Goal: Task Accomplishment & Management: Manage account settings

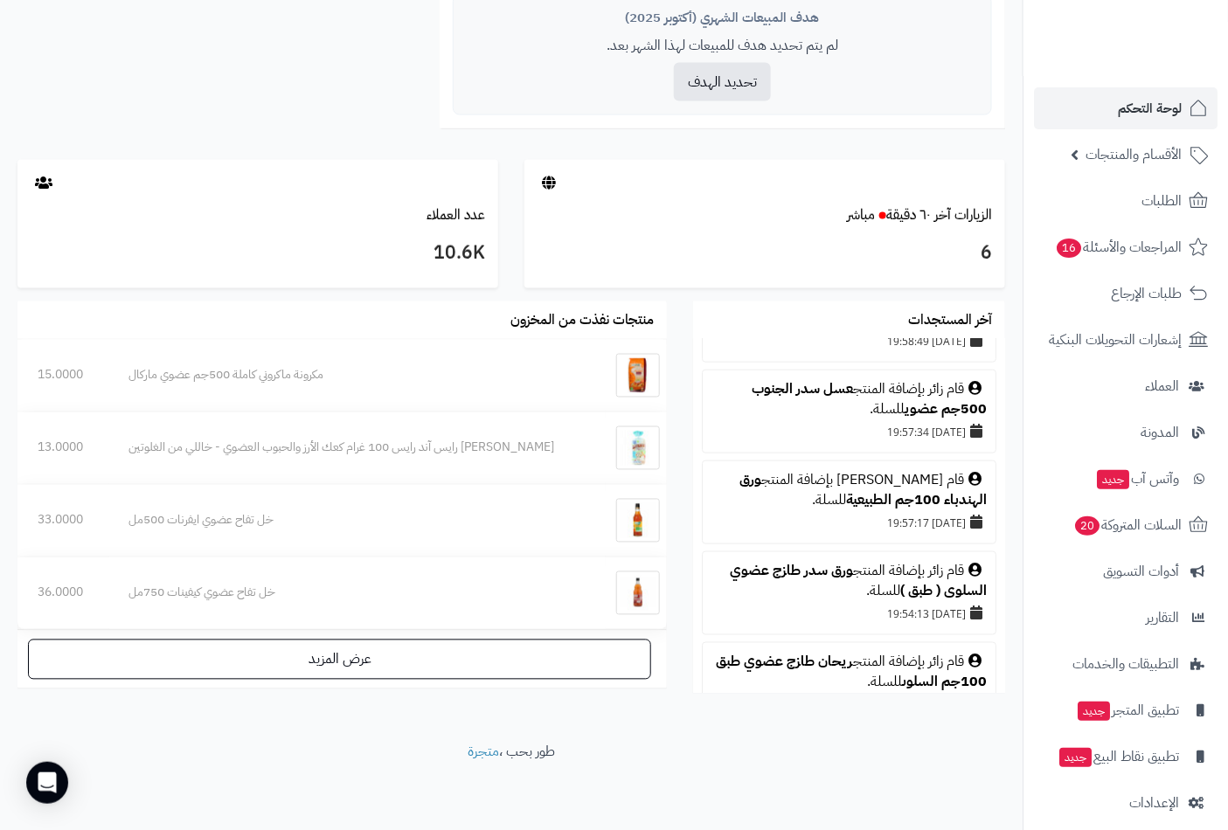
scroll to position [679, 0]
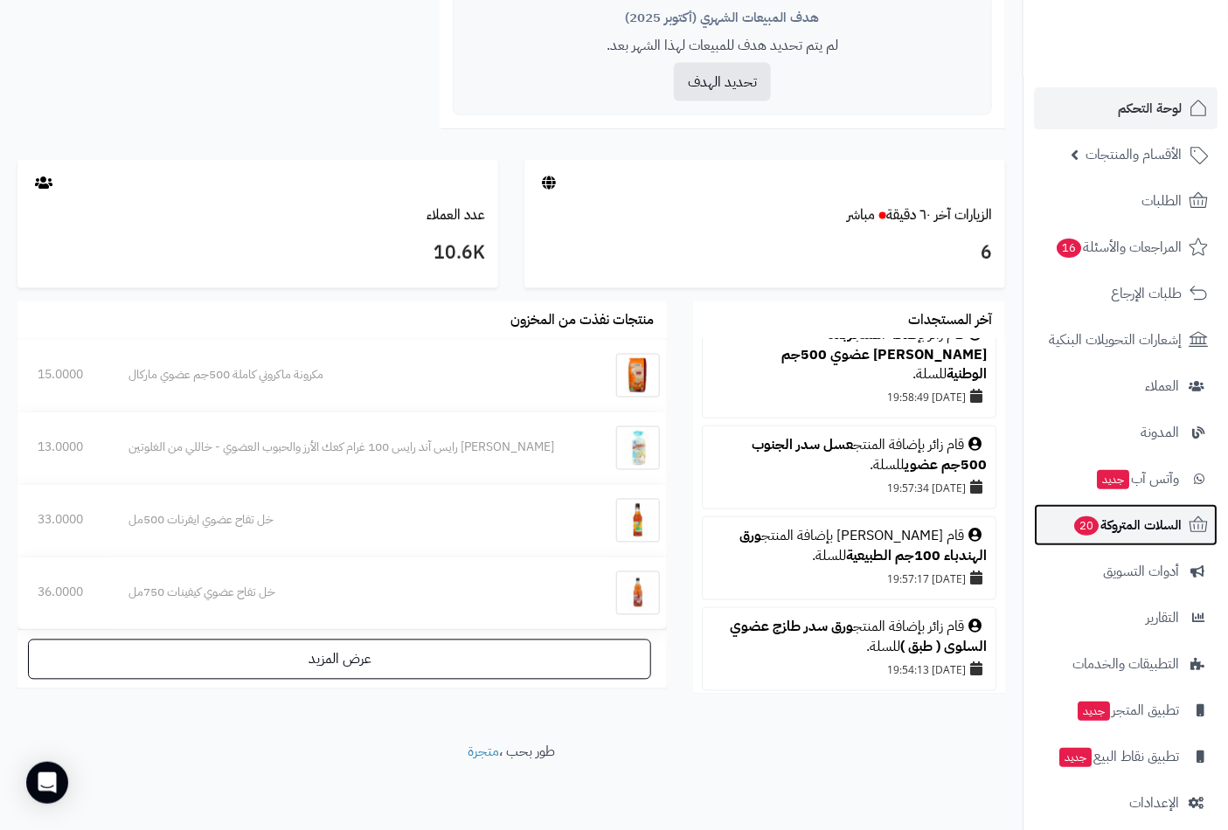
click at [1096, 514] on span "السلات المتروكة 20" at bounding box center [1126, 525] width 109 height 24
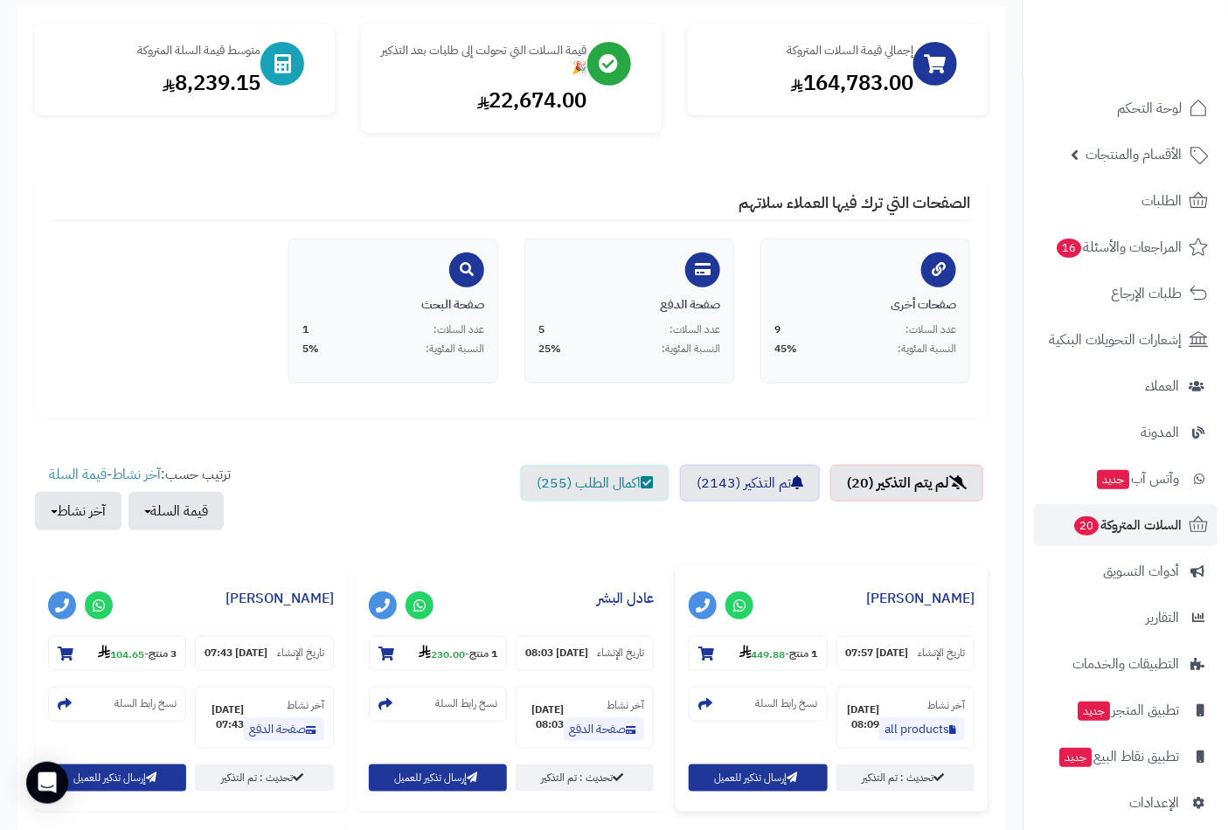
scroll to position [485, 0]
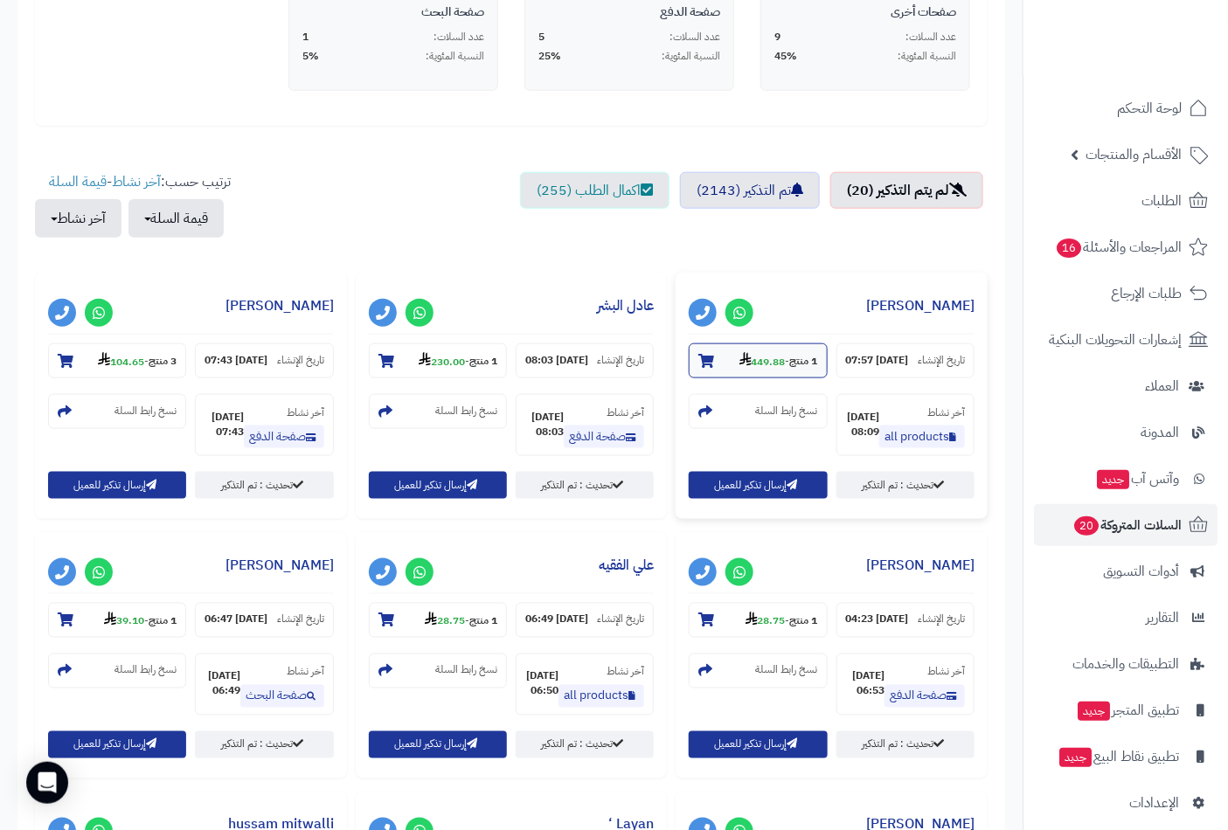
click at [702, 359] on icon at bounding box center [706, 361] width 16 height 14
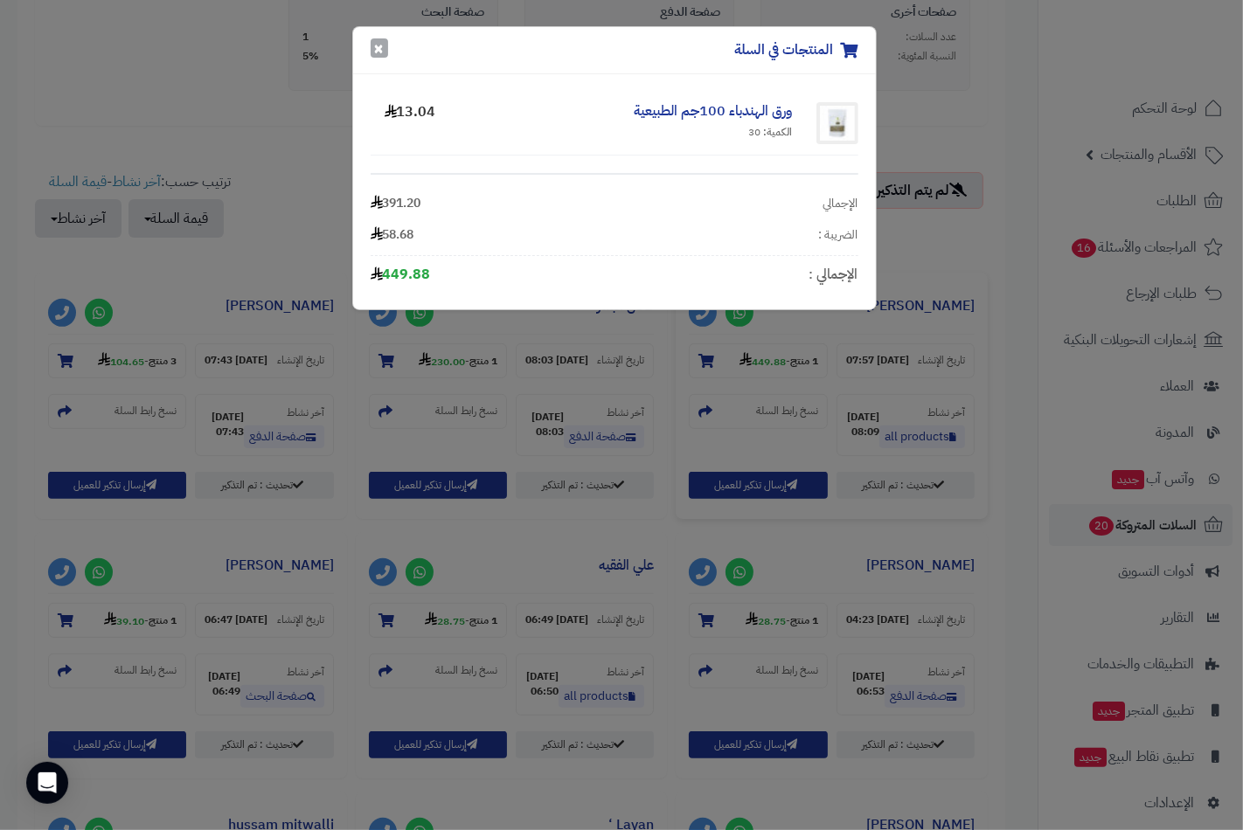
click at [380, 58] on button "×" at bounding box center [379, 47] width 17 height 19
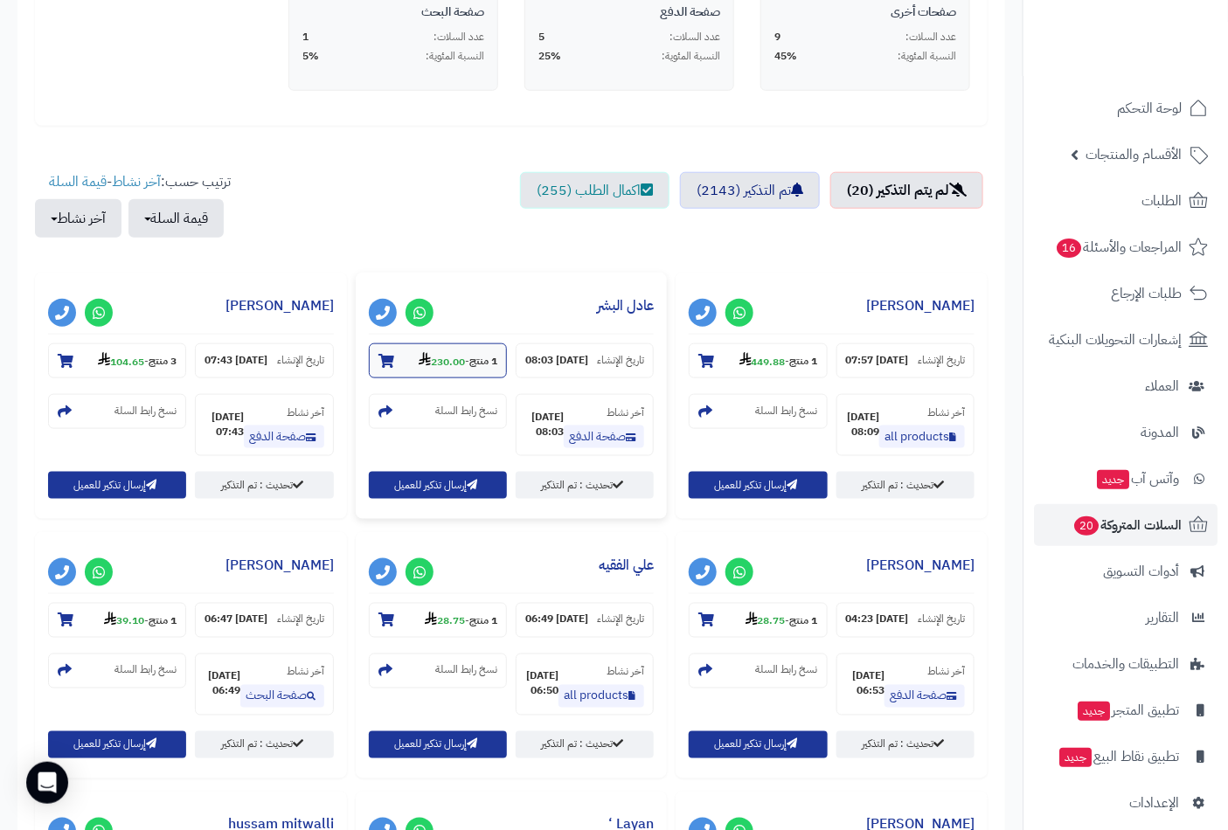
click at [389, 364] on icon at bounding box center [386, 361] width 16 height 14
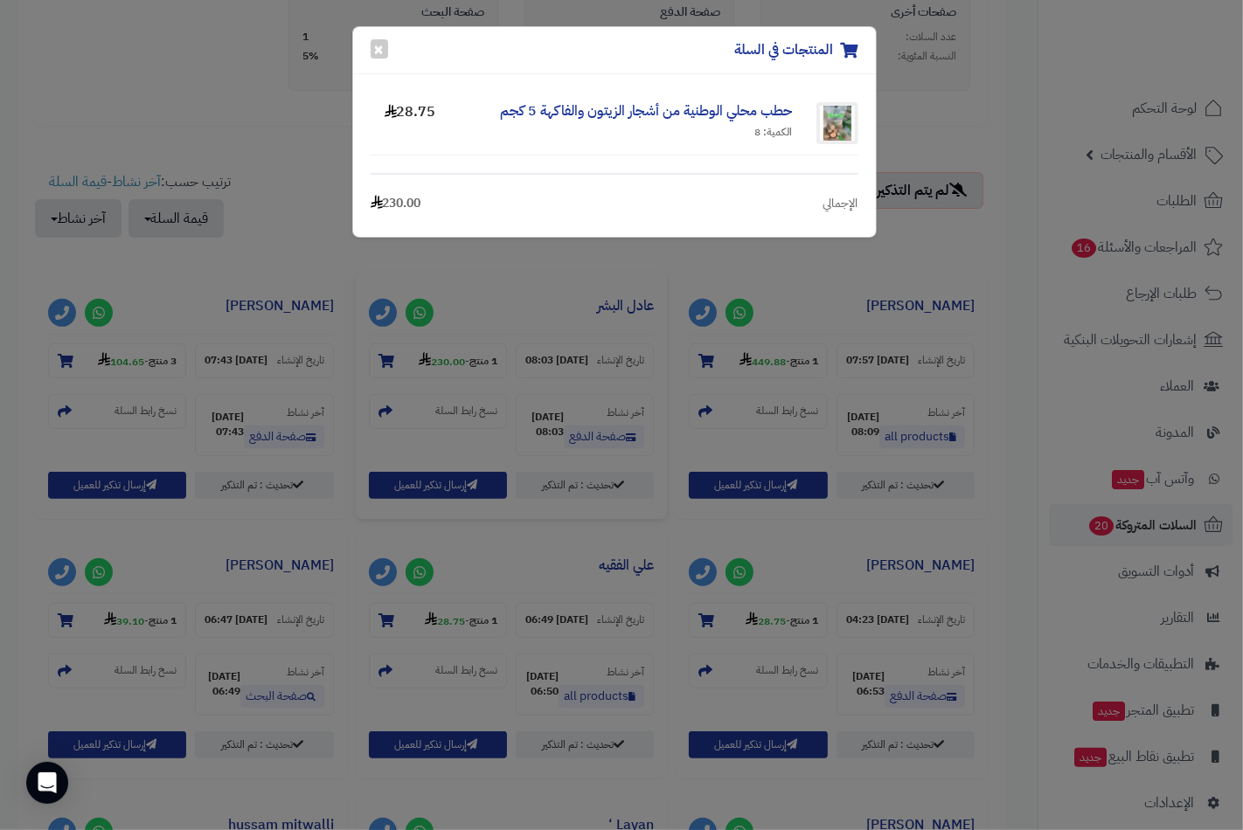
click at [318, 96] on div "المنتجات في السلة × حطب محلي الوطنية من أشجار الزيتون والفاكهة 5 كجم الكمية: 8 …" at bounding box center [621, 415] width 1243 height 830
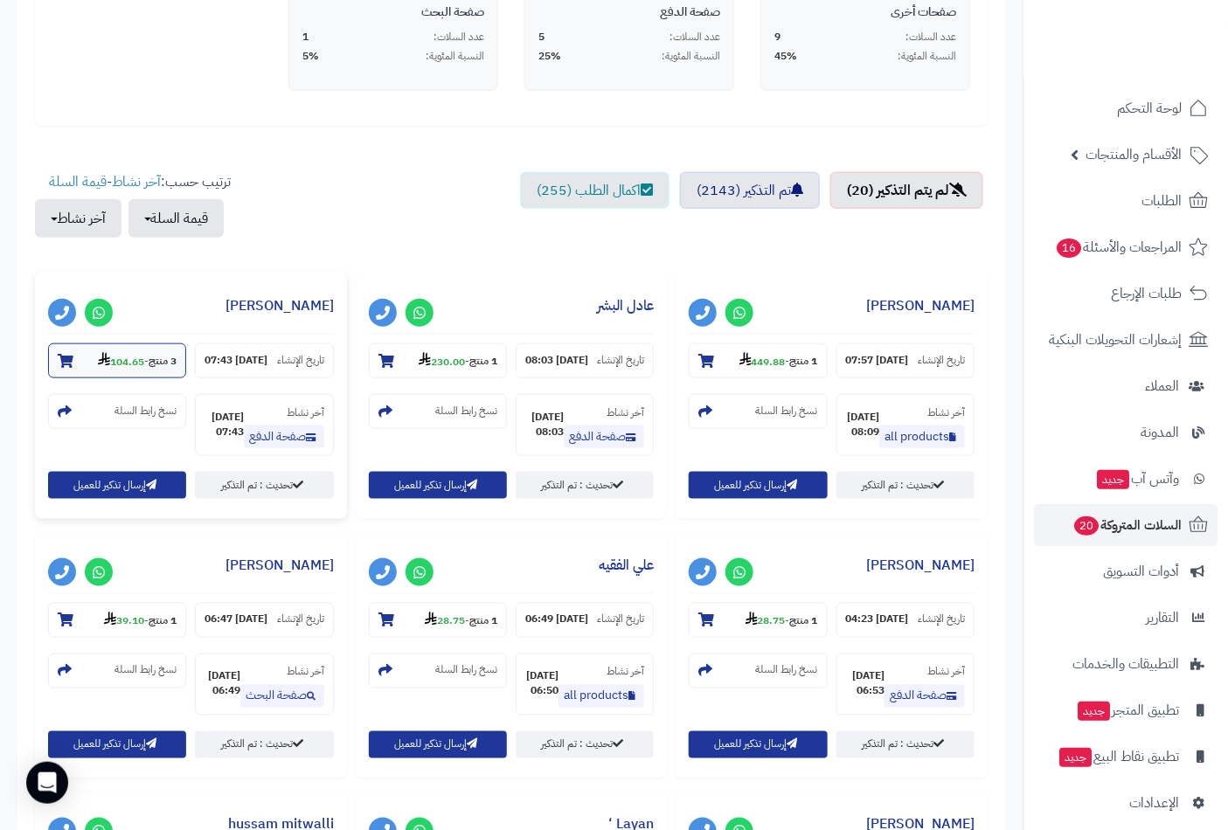
click at [74, 356] on section "3 منتج - 104.65" at bounding box center [117, 360] width 138 height 35
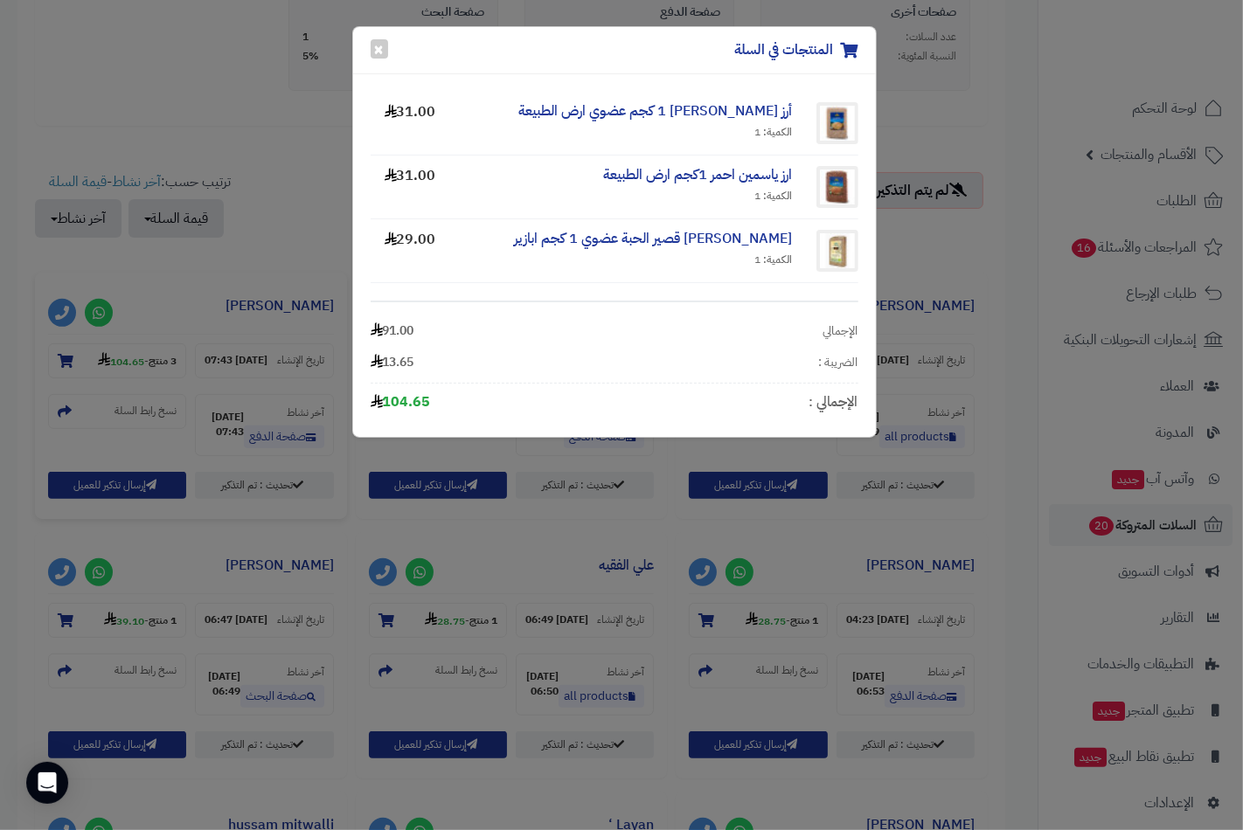
click at [341, 52] on div "المنتجات في السلة × أرز ياسمين أسمر 1 كجم عضوي ارض الطبيعة الكمية: 1 31.00 ارز …" at bounding box center [621, 415] width 1243 height 830
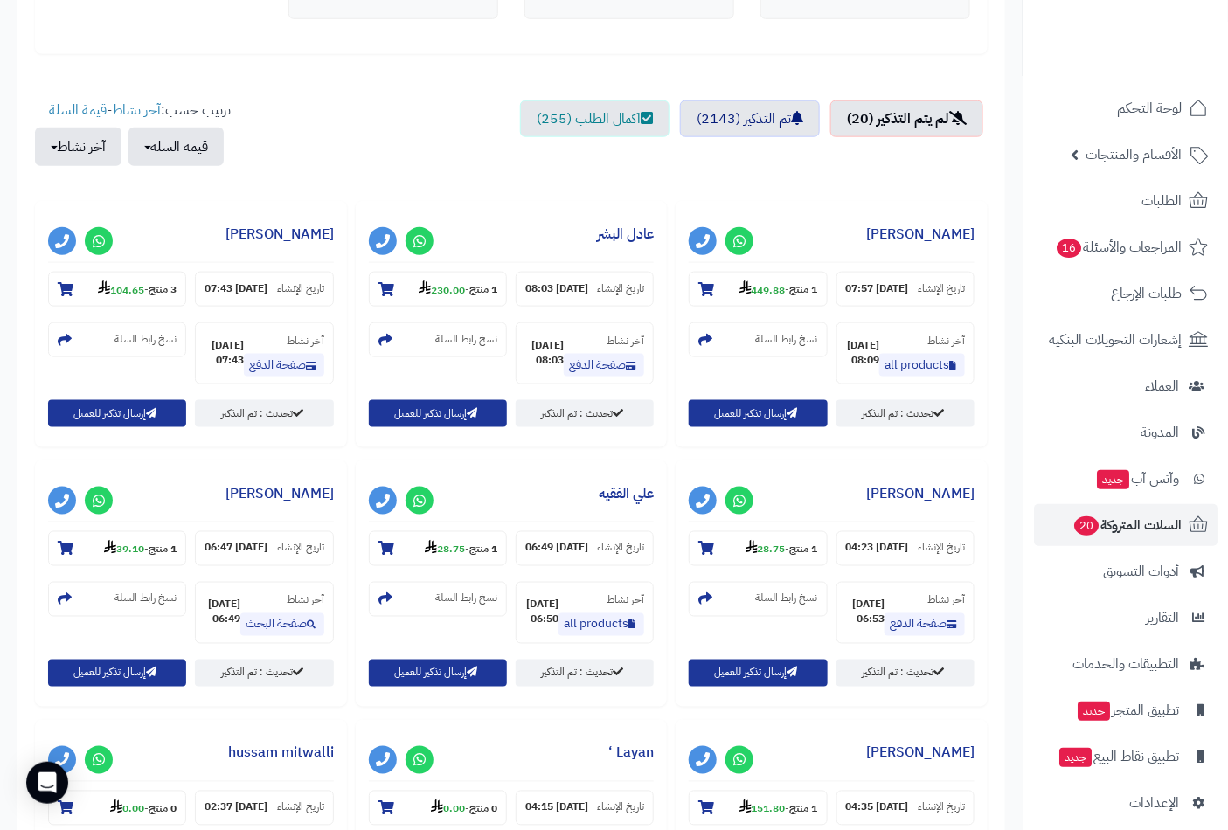
scroll to position [679, 0]
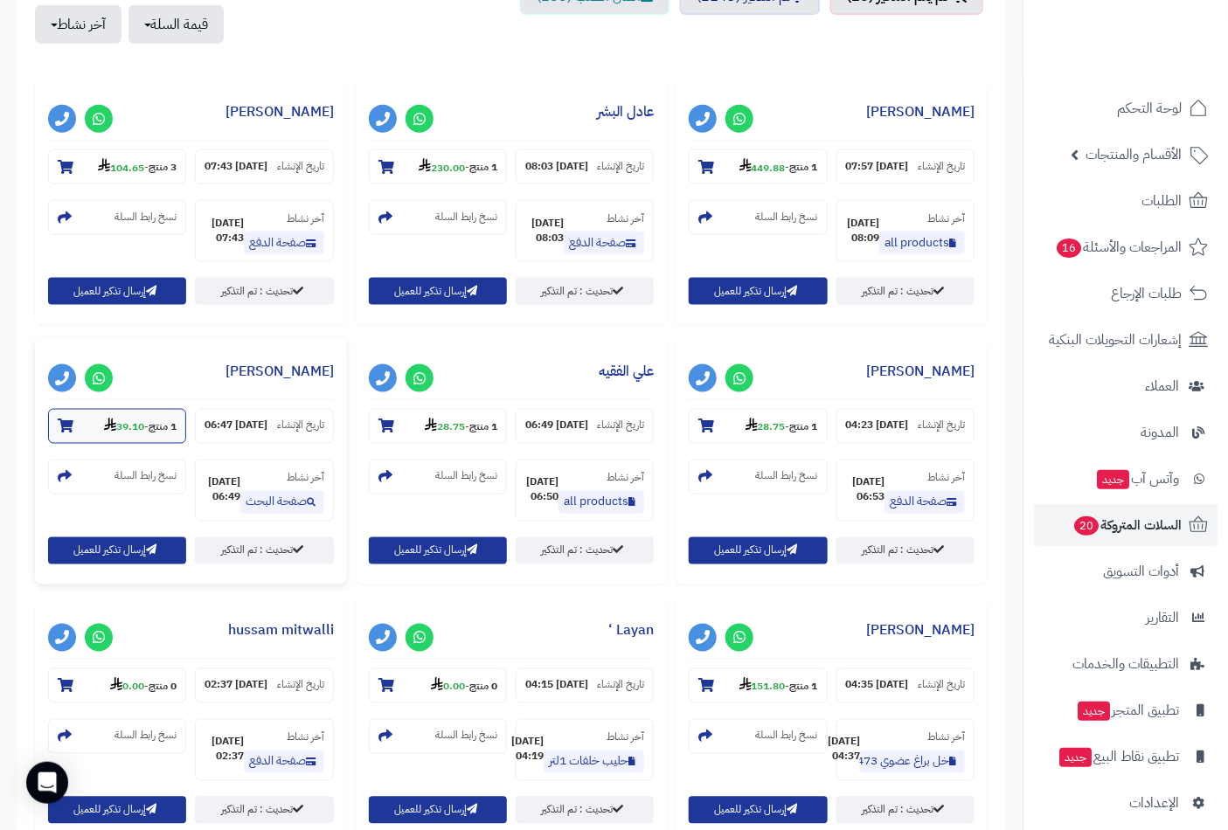
click at [67, 434] on icon at bounding box center [66, 427] width 16 height 14
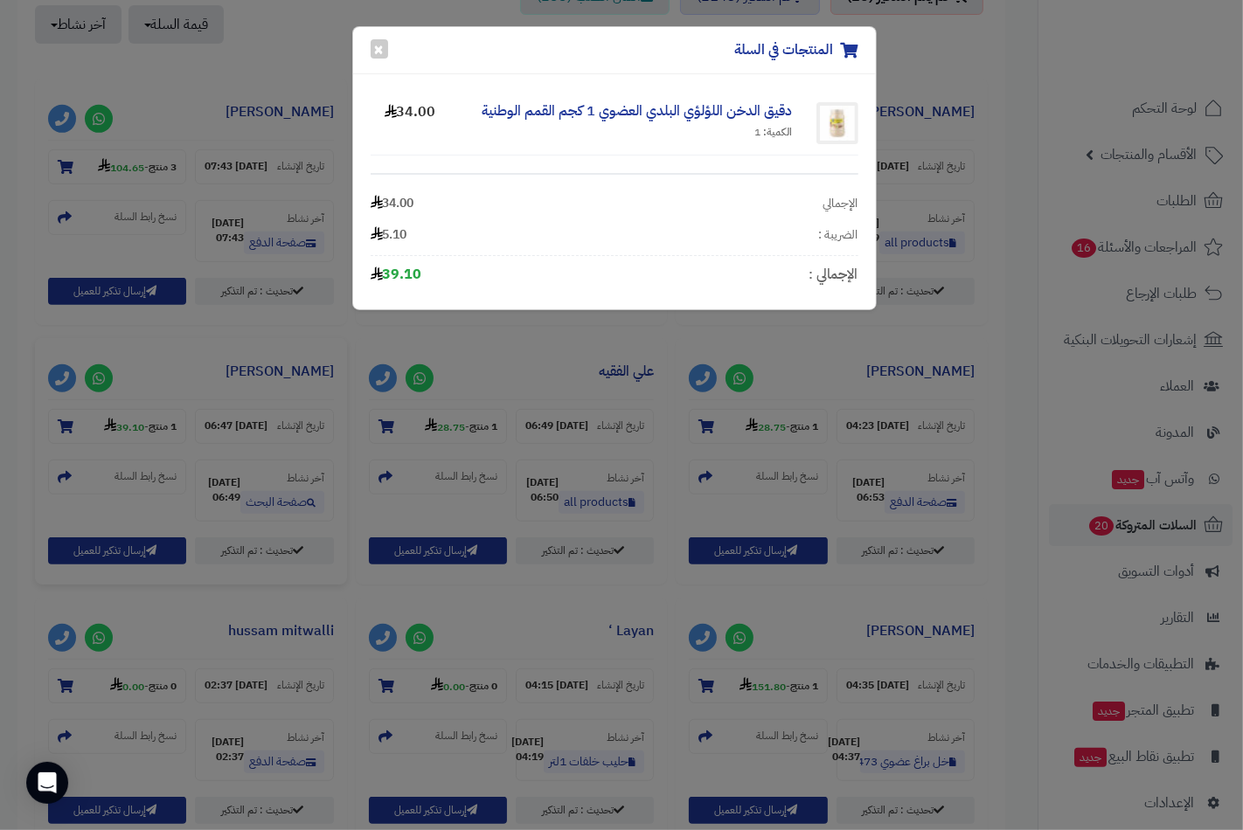
click at [68, 439] on div "المنتجات في السلة × دقيق الدخن اللؤلؤي البلدي العضوي 1 كجم القمم الوطنية الكمية…" at bounding box center [621, 415] width 1243 height 830
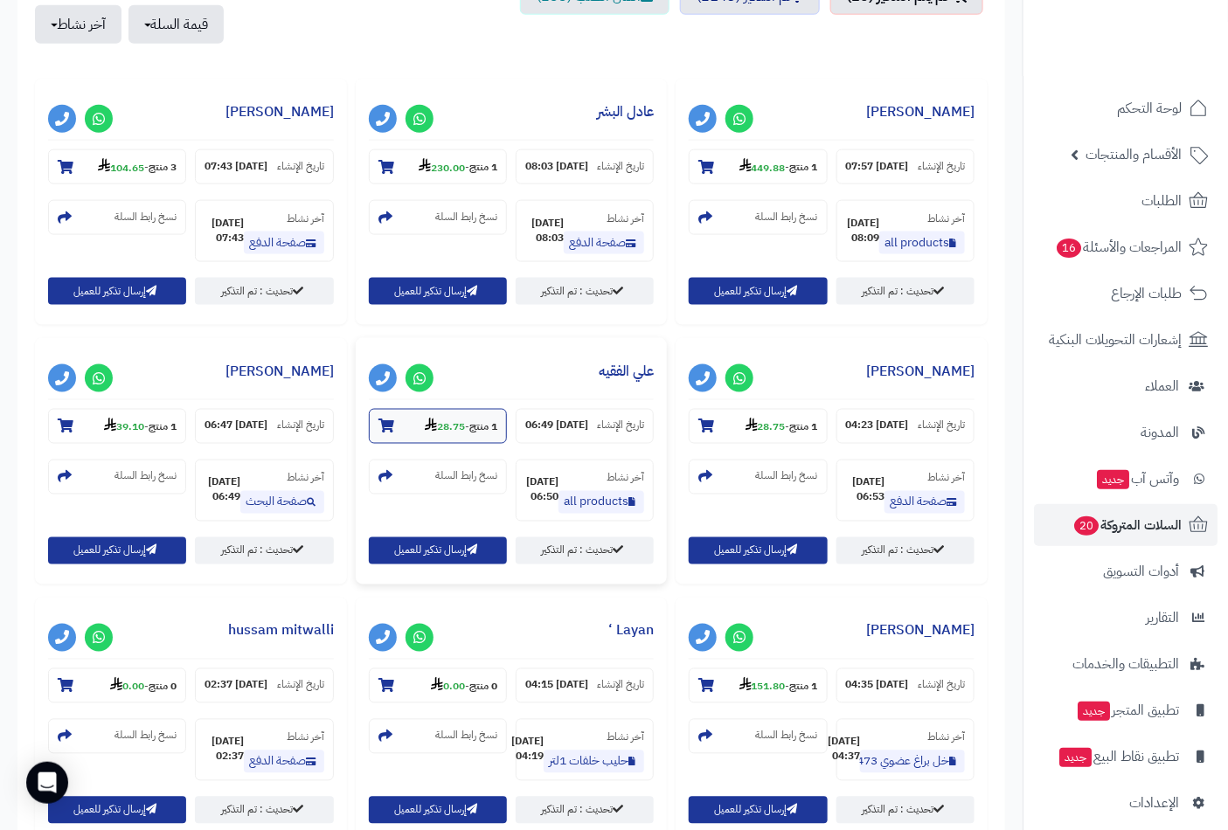
click at [378, 434] on icon at bounding box center [386, 427] width 16 height 14
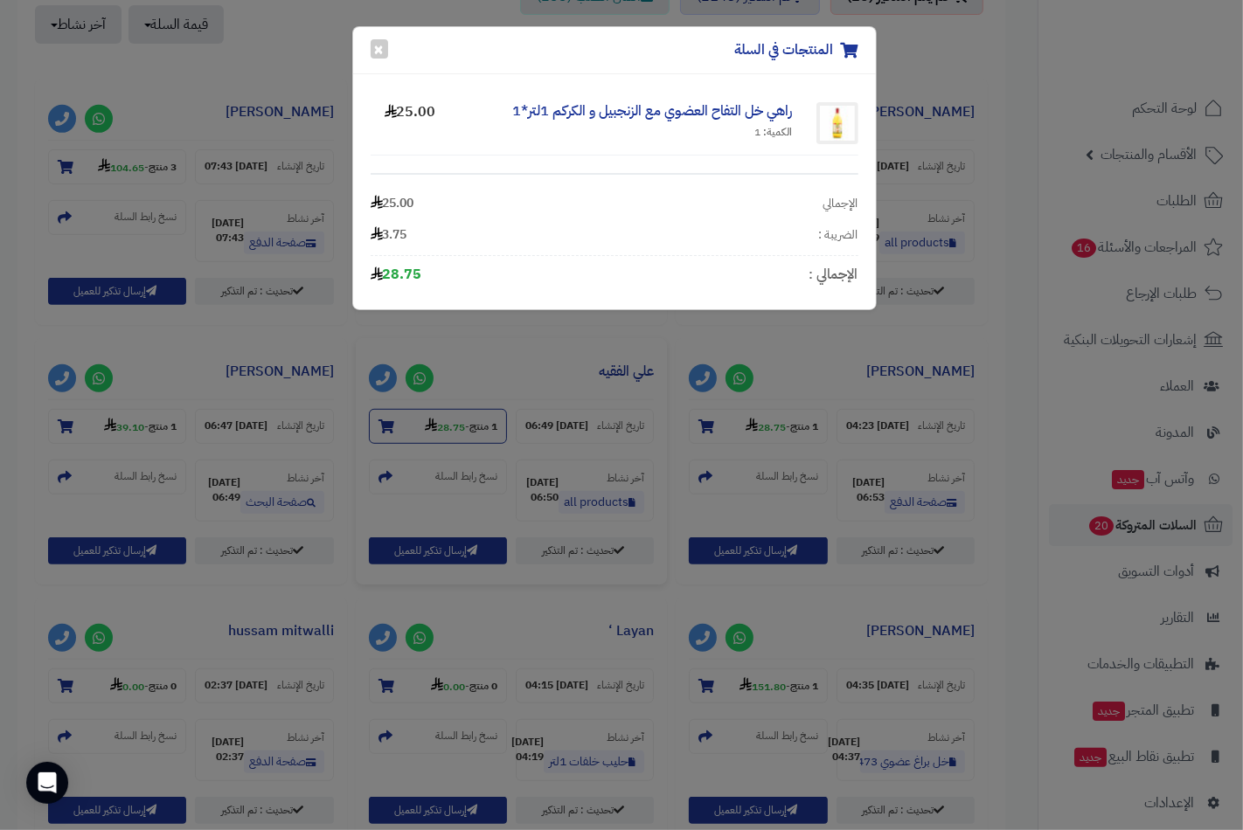
click at [378, 437] on div "المنتجات في السلة × راهي خل التفاح العضوي مع الزنجبيل و الكركم 1لتر*1 الكمية: 1…" at bounding box center [621, 415] width 1243 height 830
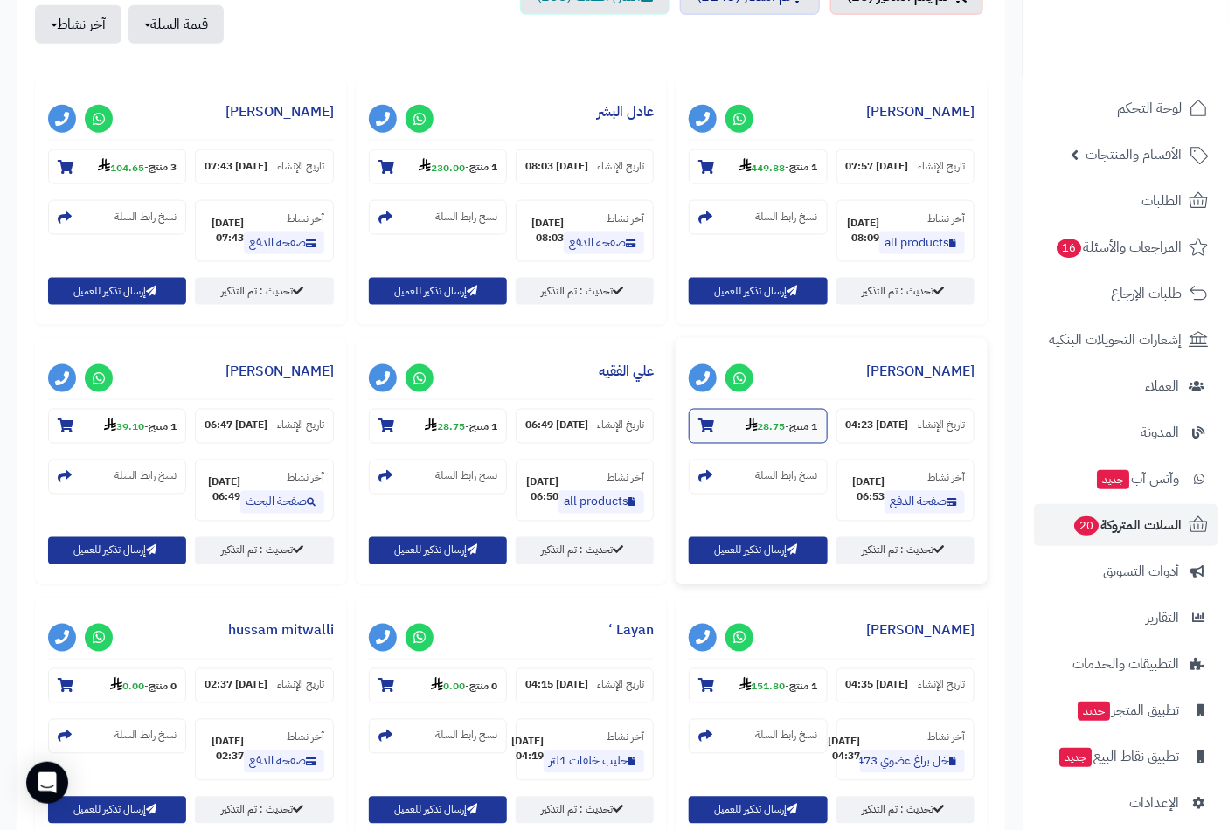
click at [711, 434] on icon at bounding box center [706, 427] width 16 height 14
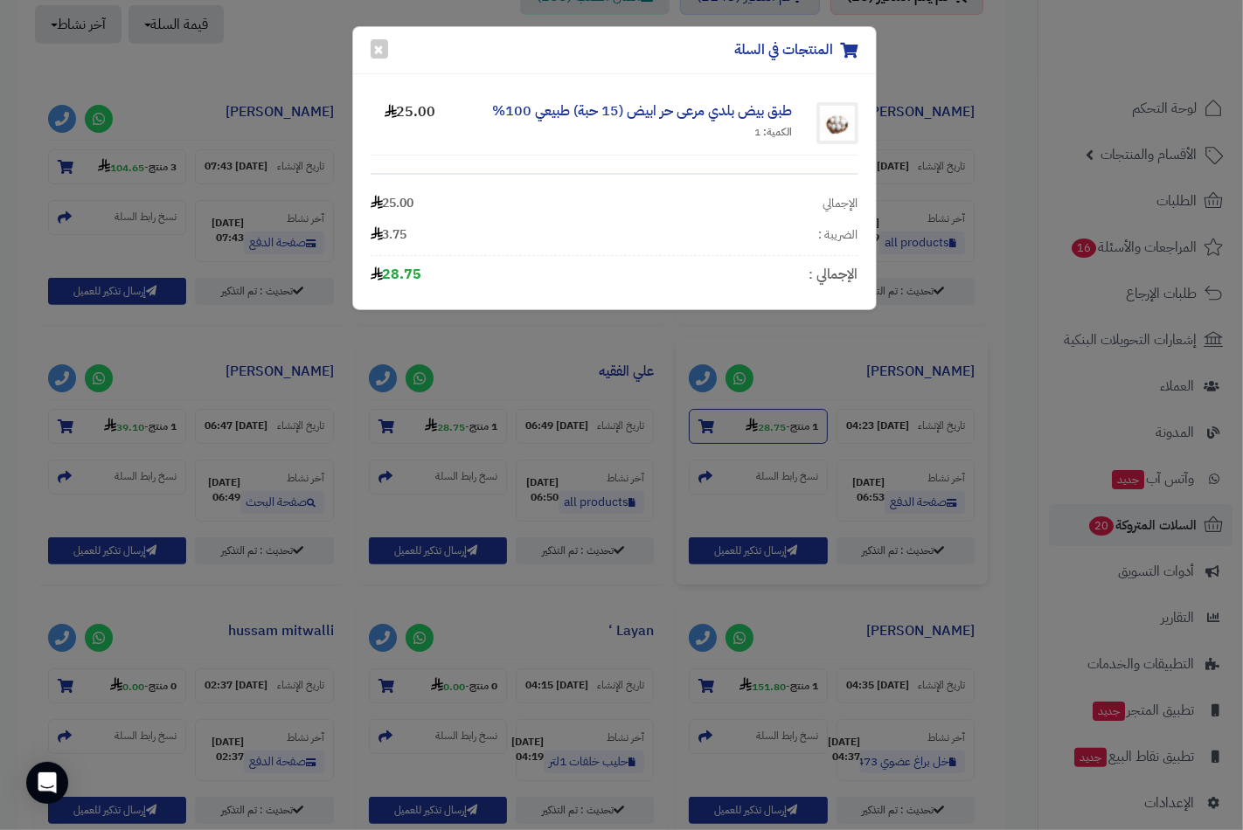
click at [711, 437] on div "المنتجات في السلة × طبق بيض بلدي مرعى حر ابيض (15 حبة) طبيعي 100% الكمية: 1 25.…" at bounding box center [621, 415] width 1243 height 830
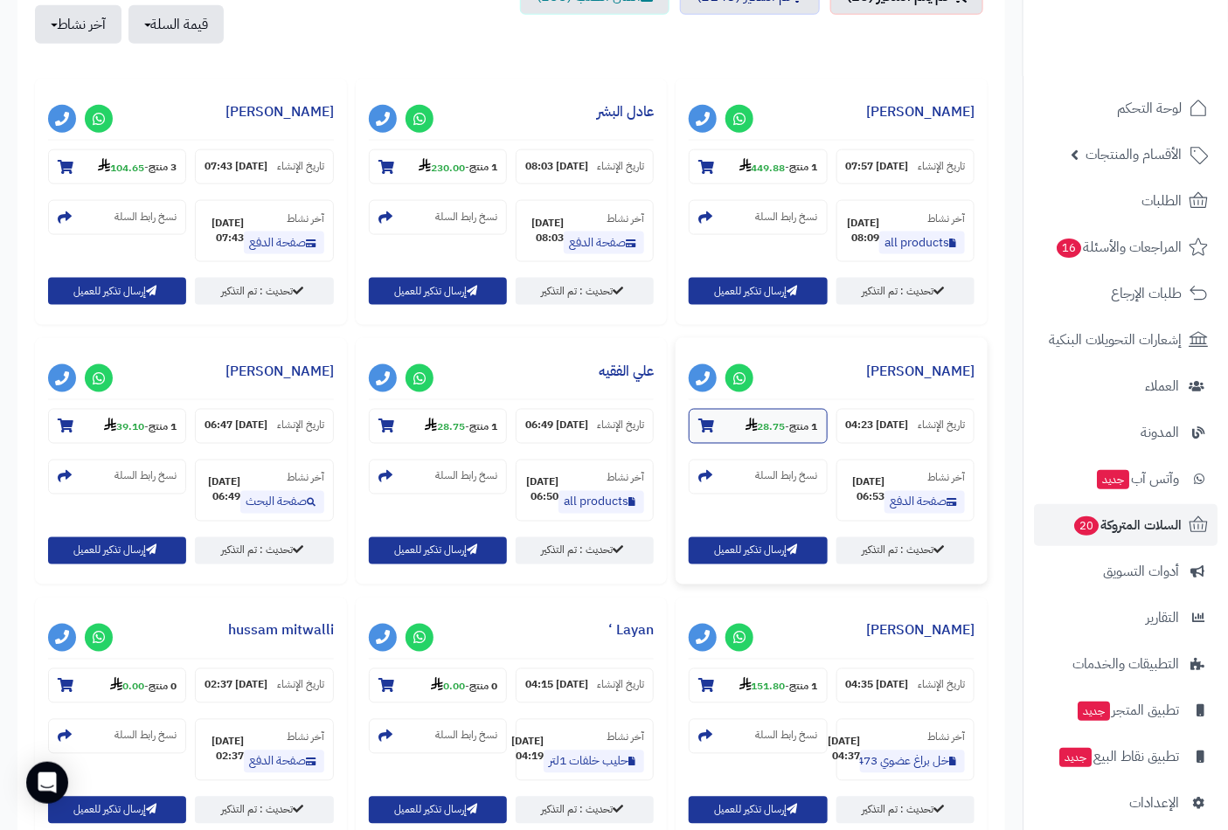
click at [711, 434] on icon at bounding box center [706, 427] width 16 height 14
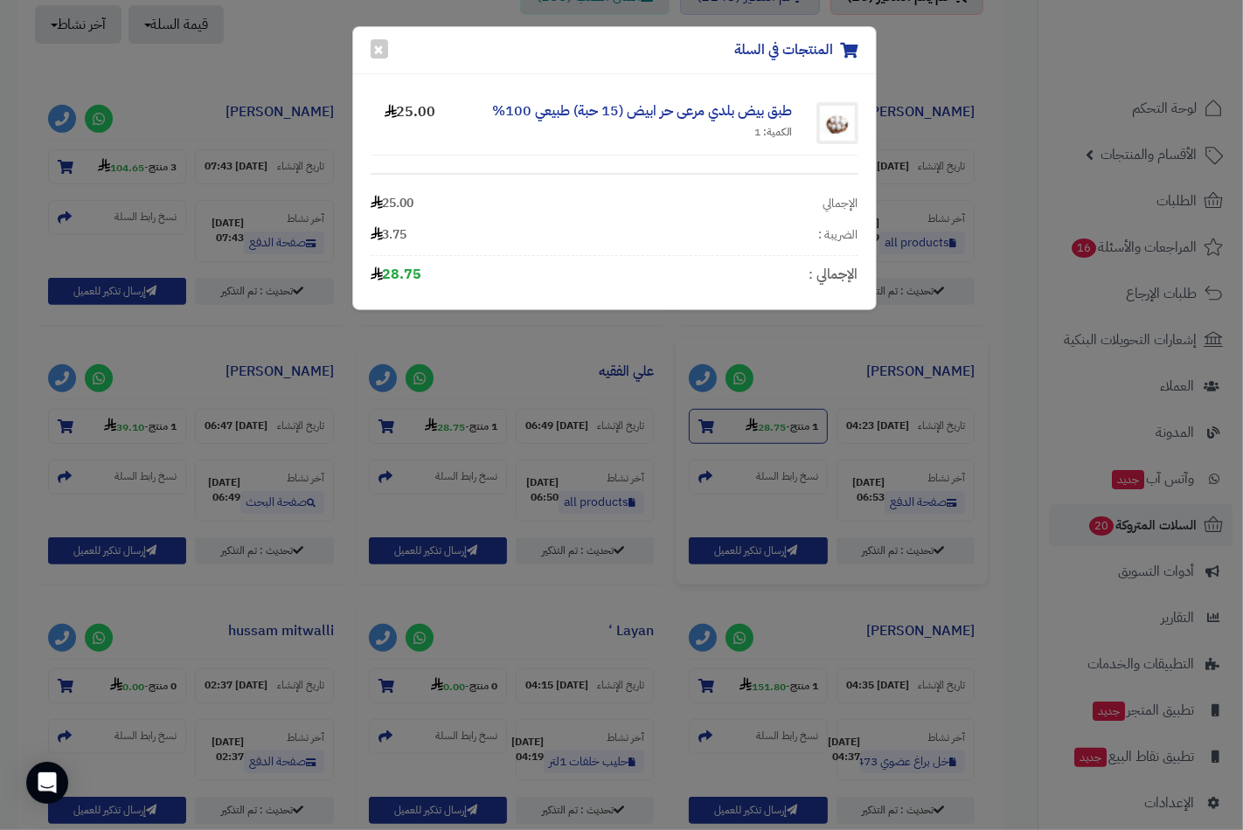
click at [711, 437] on div "المنتجات في السلة × طبق بيض بلدي مرعى حر ابيض (15 حبة) طبيعي 100% الكمية: 1 25.…" at bounding box center [621, 415] width 1243 height 830
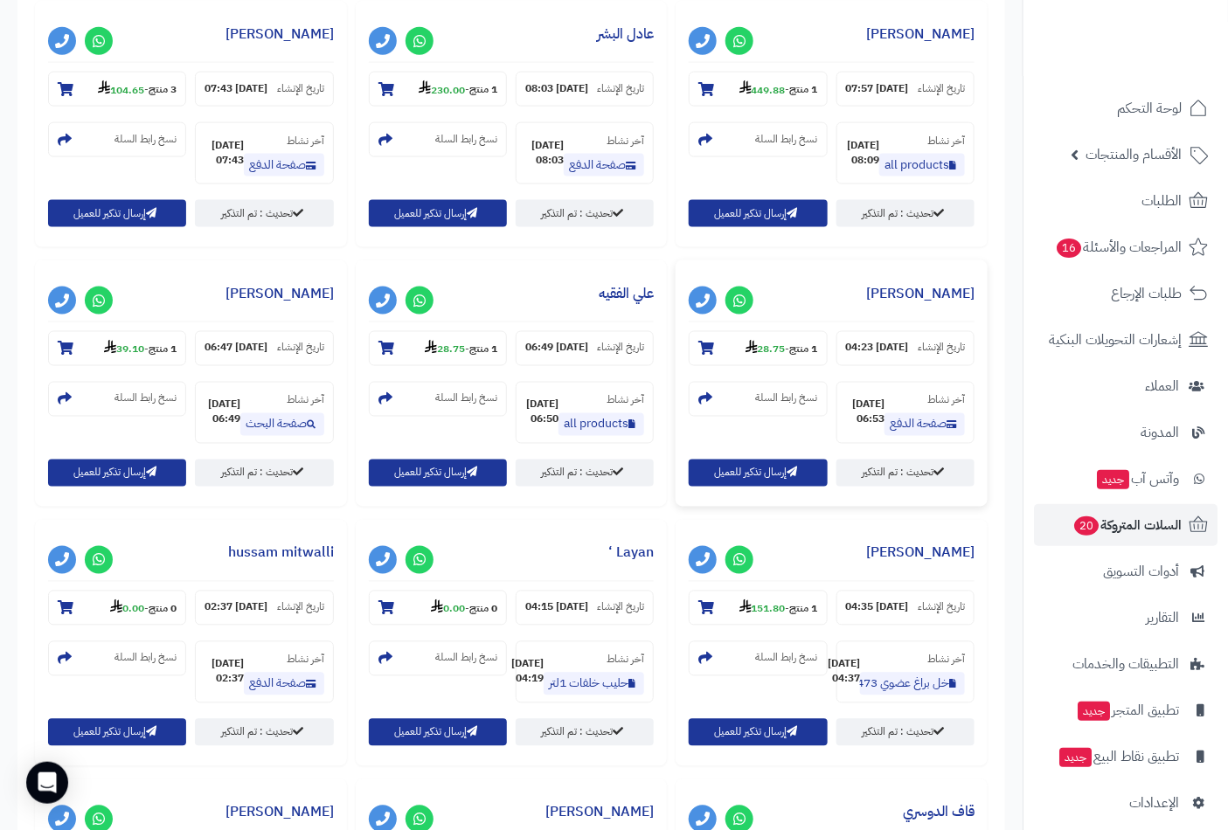
scroll to position [971, 0]
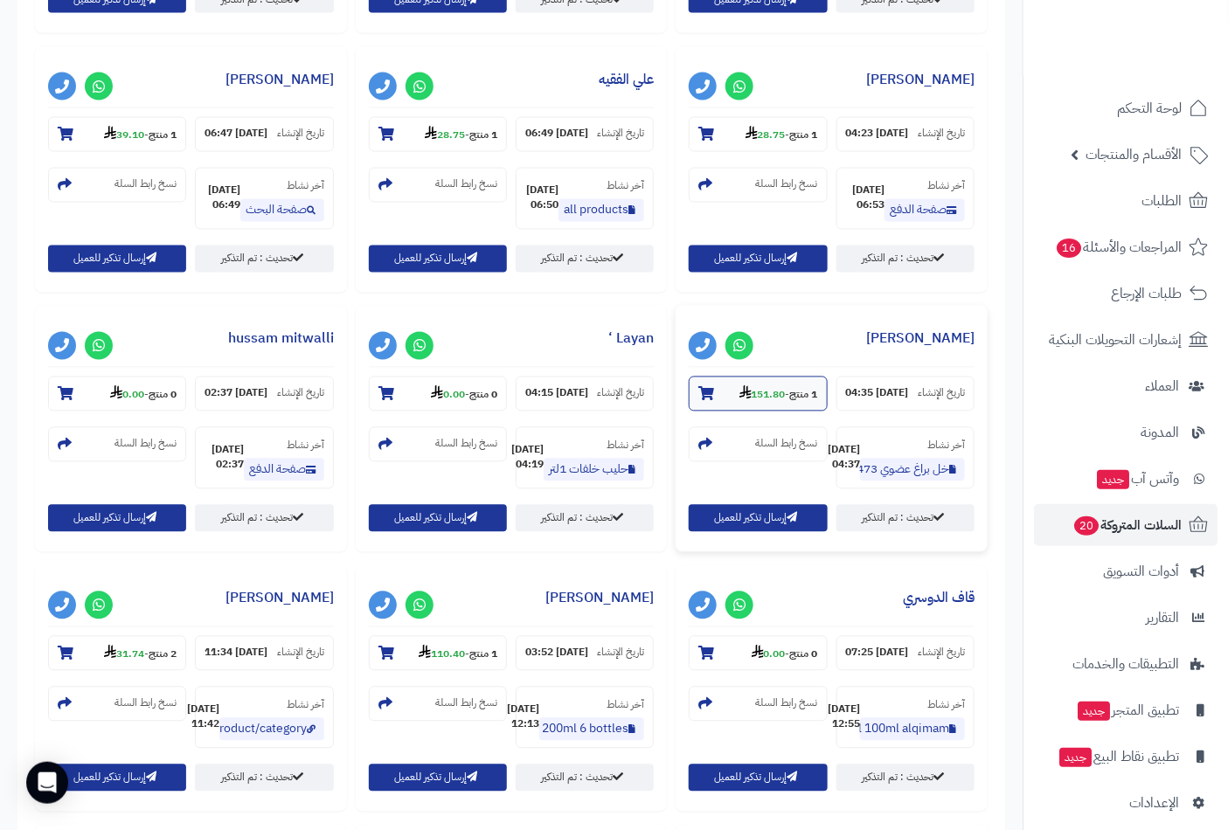
click at [711, 401] on icon at bounding box center [706, 394] width 16 height 14
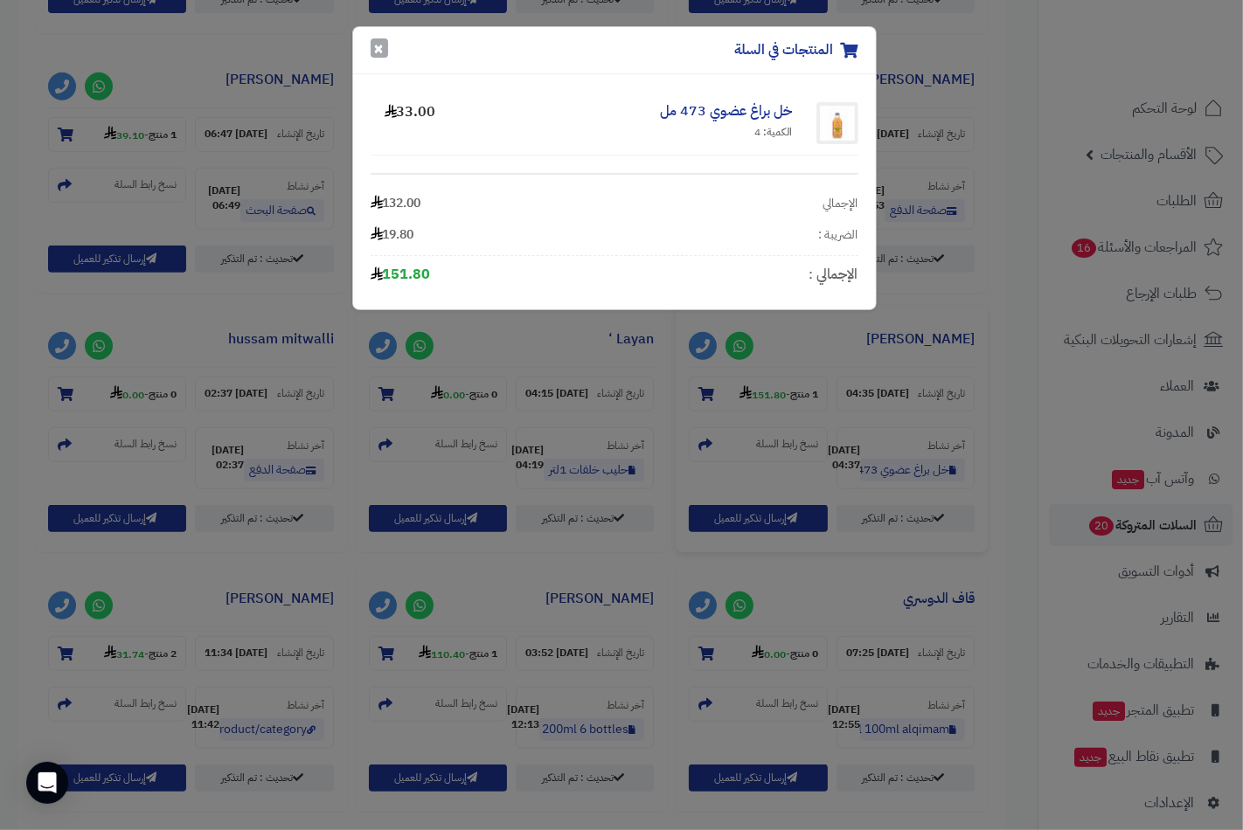
click at [378, 48] on button "×" at bounding box center [379, 47] width 17 height 19
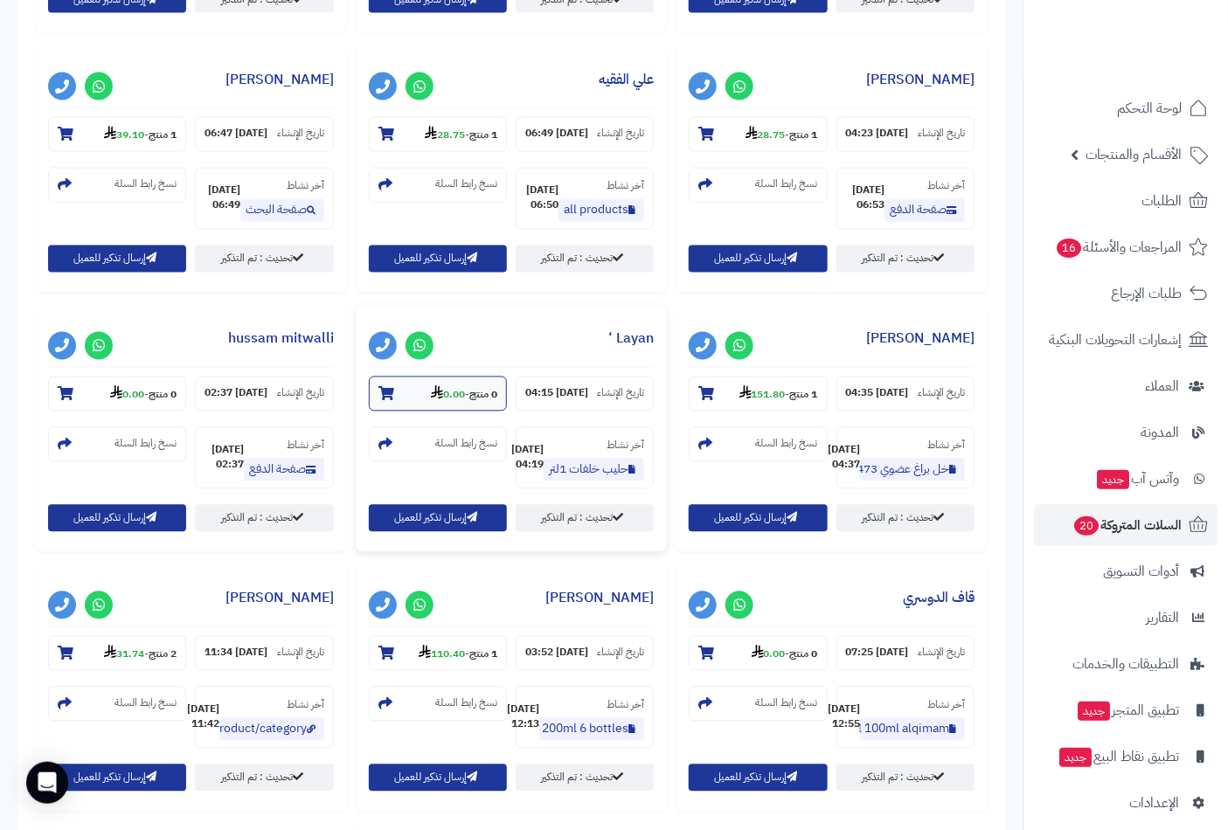
click at [386, 401] on icon at bounding box center [386, 394] width 16 height 14
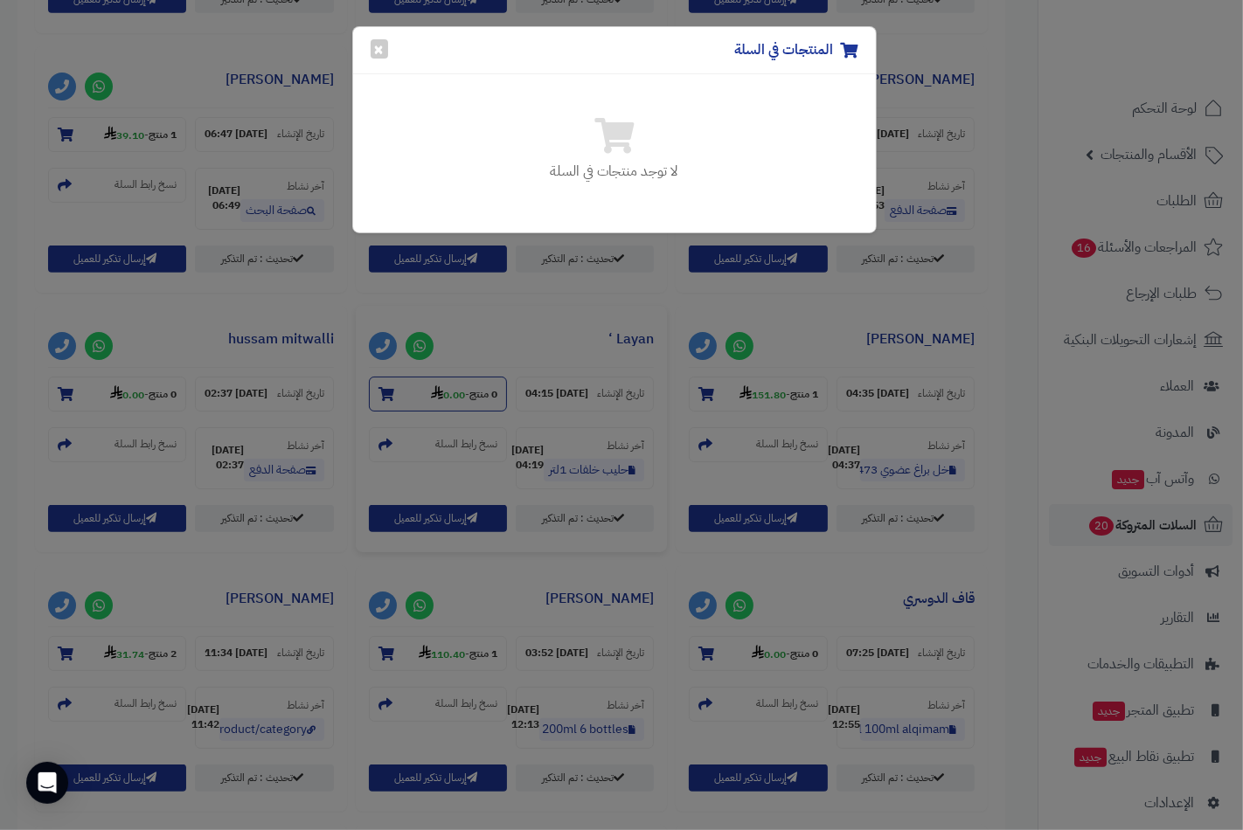
click at [386, 420] on div "المنتجات في السلة × لا توجد منتجات في السلة" at bounding box center [621, 415] width 1243 height 830
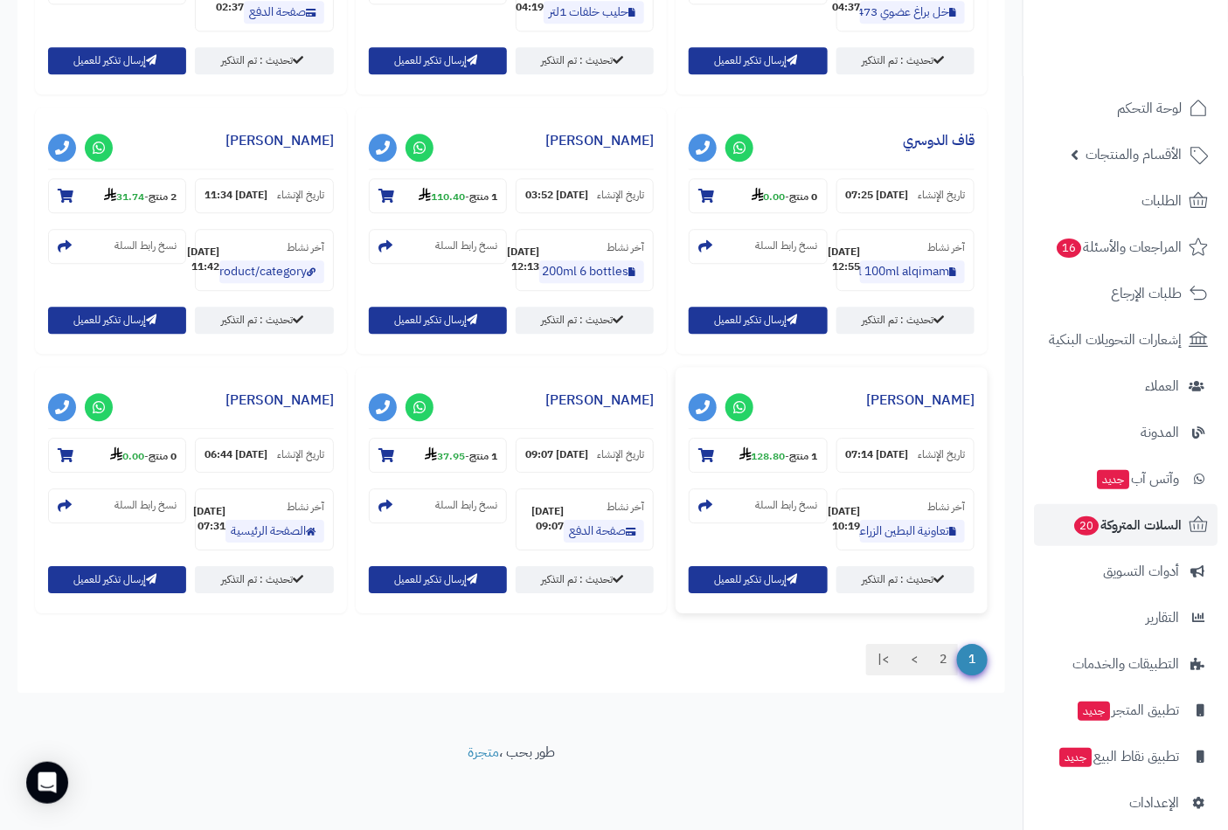
scroll to position [1553, 0]
click at [698, 448] on icon at bounding box center [706, 455] width 16 height 14
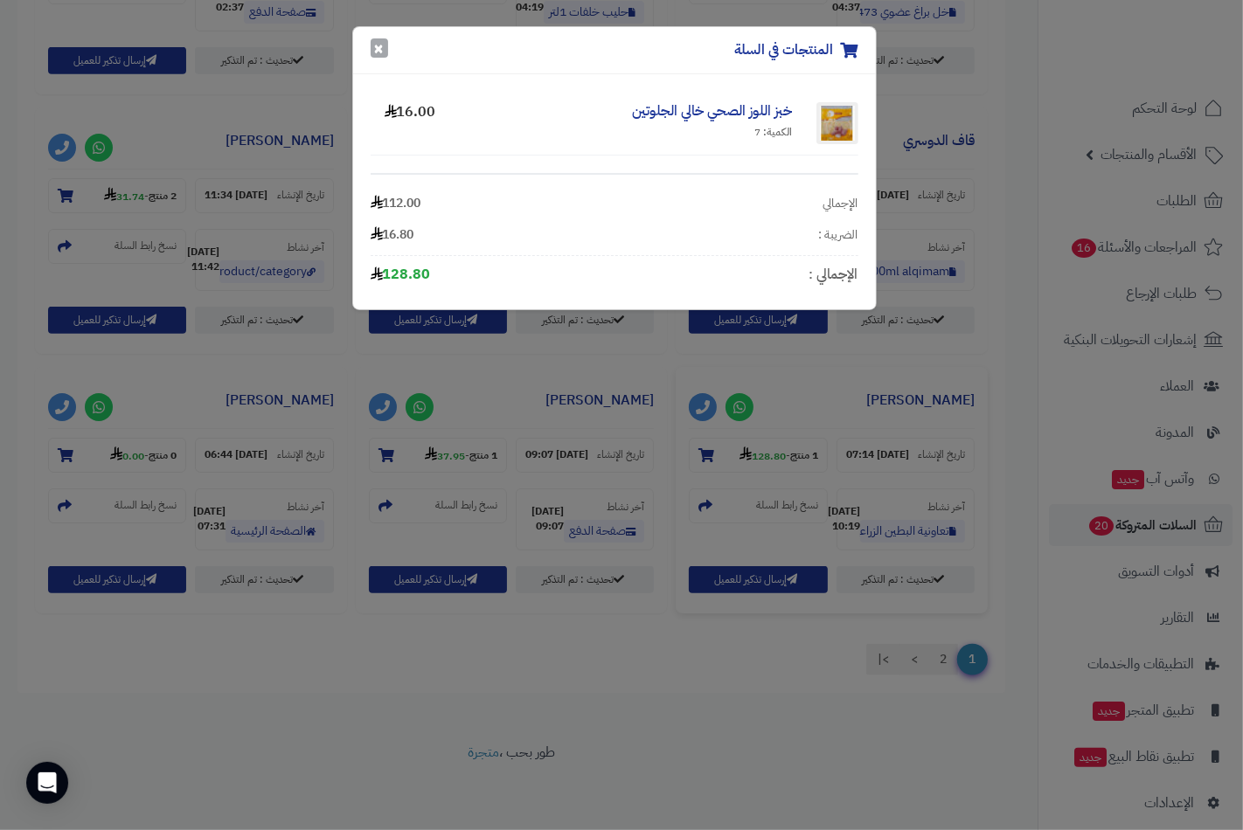
click at [373, 49] on button "×" at bounding box center [379, 47] width 17 height 19
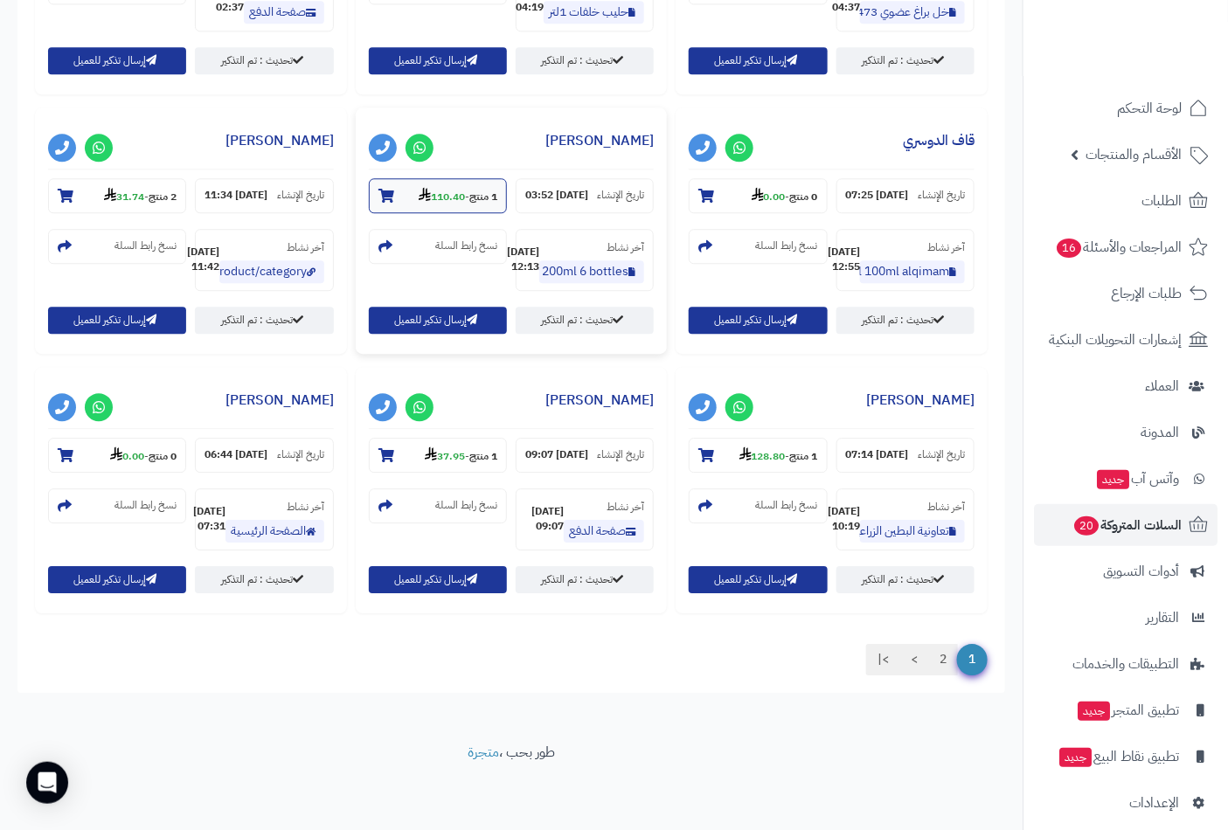
click at [394, 203] on icon at bounding box center [386, 196] width 16 height 14
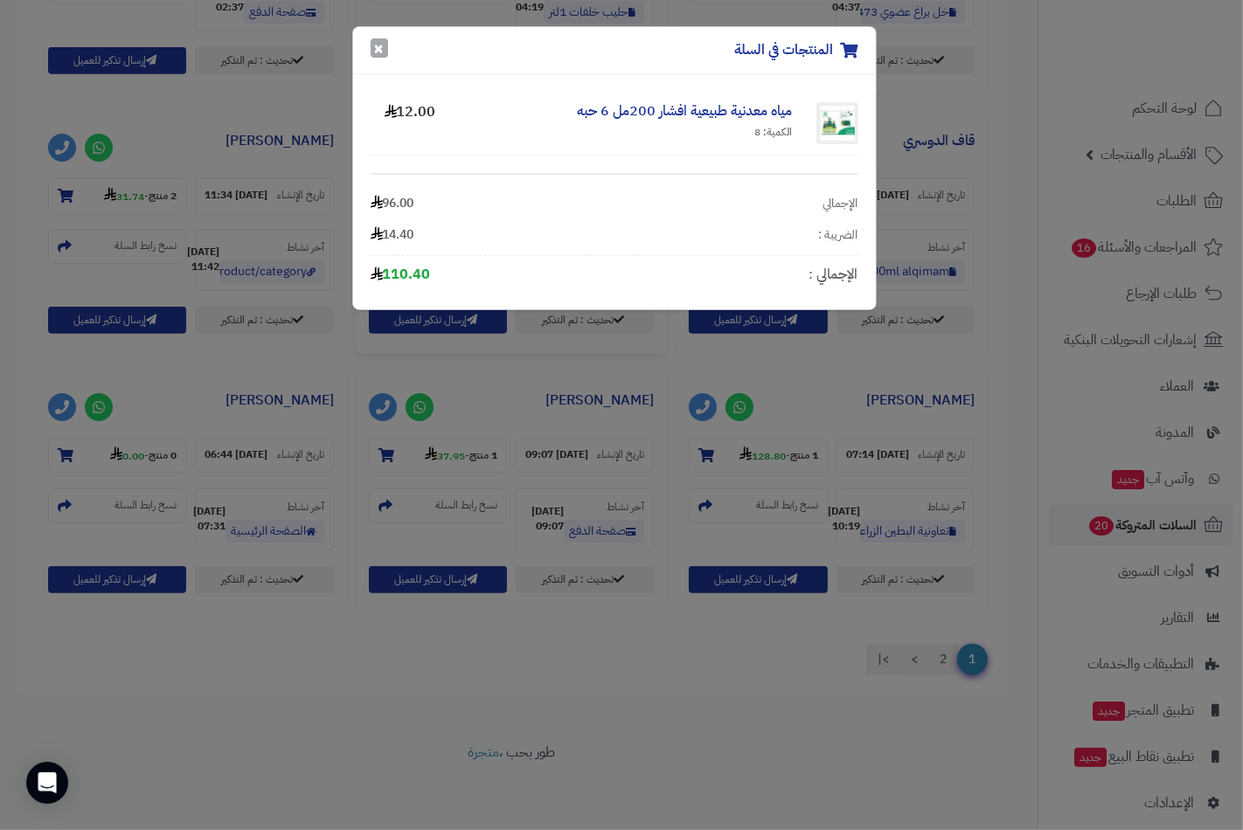
click at [373, 38] on button "×" at bounding box center [379, 47] width 17 height 19
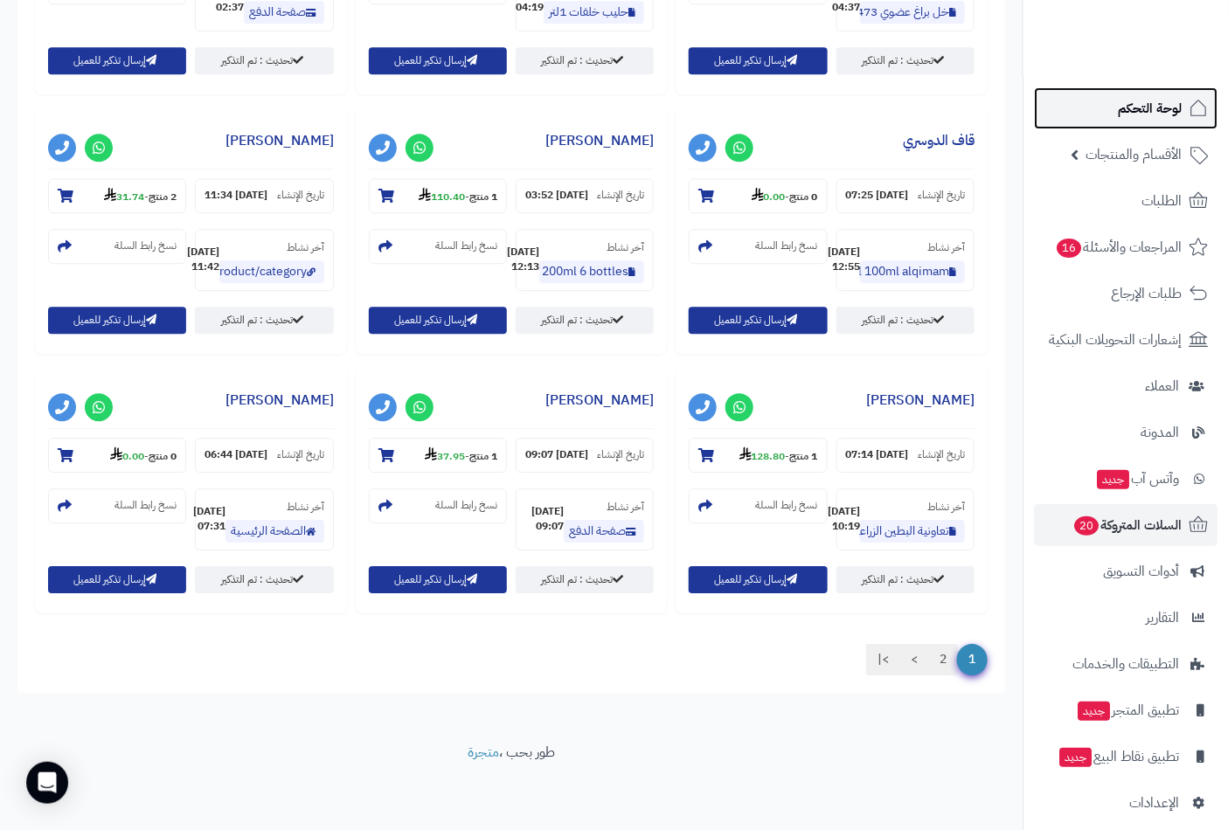
click at [1150, 110] on span "لوحة التحكم" at bounding box center [1150, 108] width 64 height 24
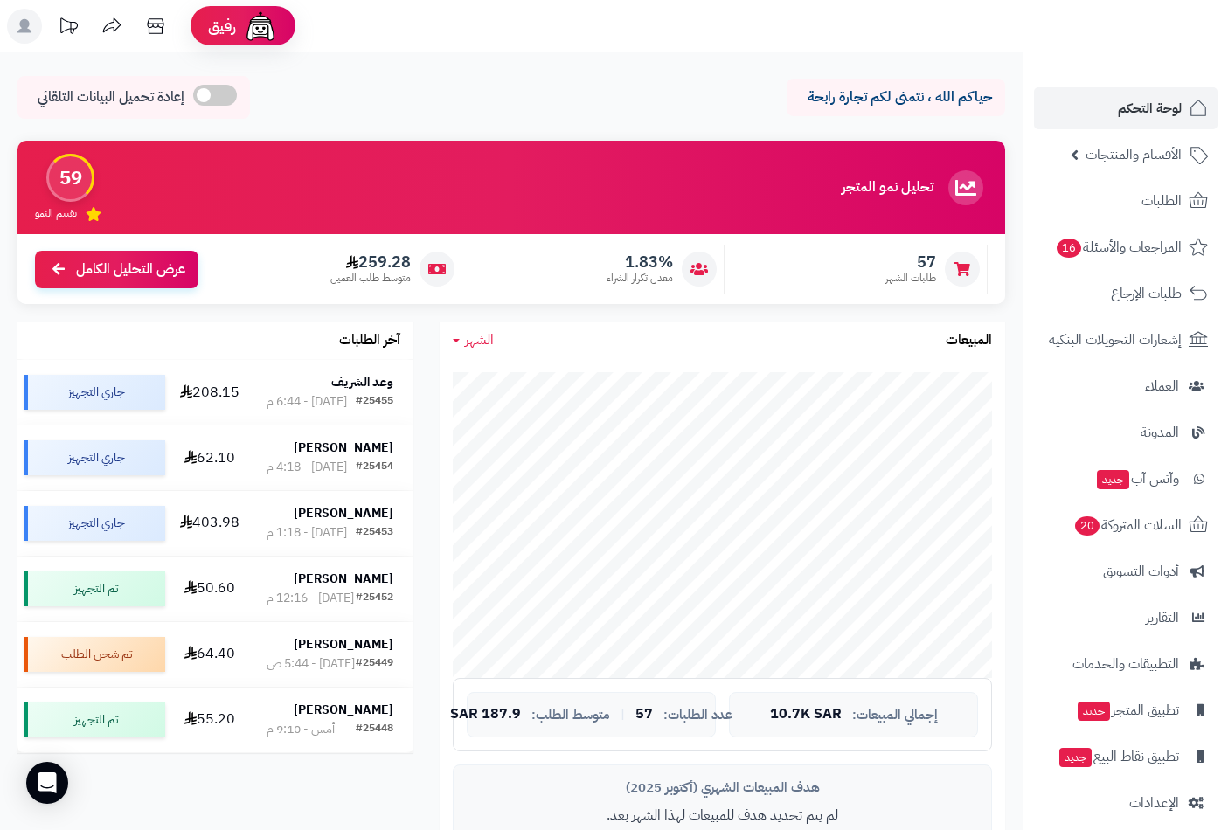
scroll to position [291, 0]
click at [358, 376] on strong "وعد الشريف" at bounding box center [362, 381] width 62 height 18
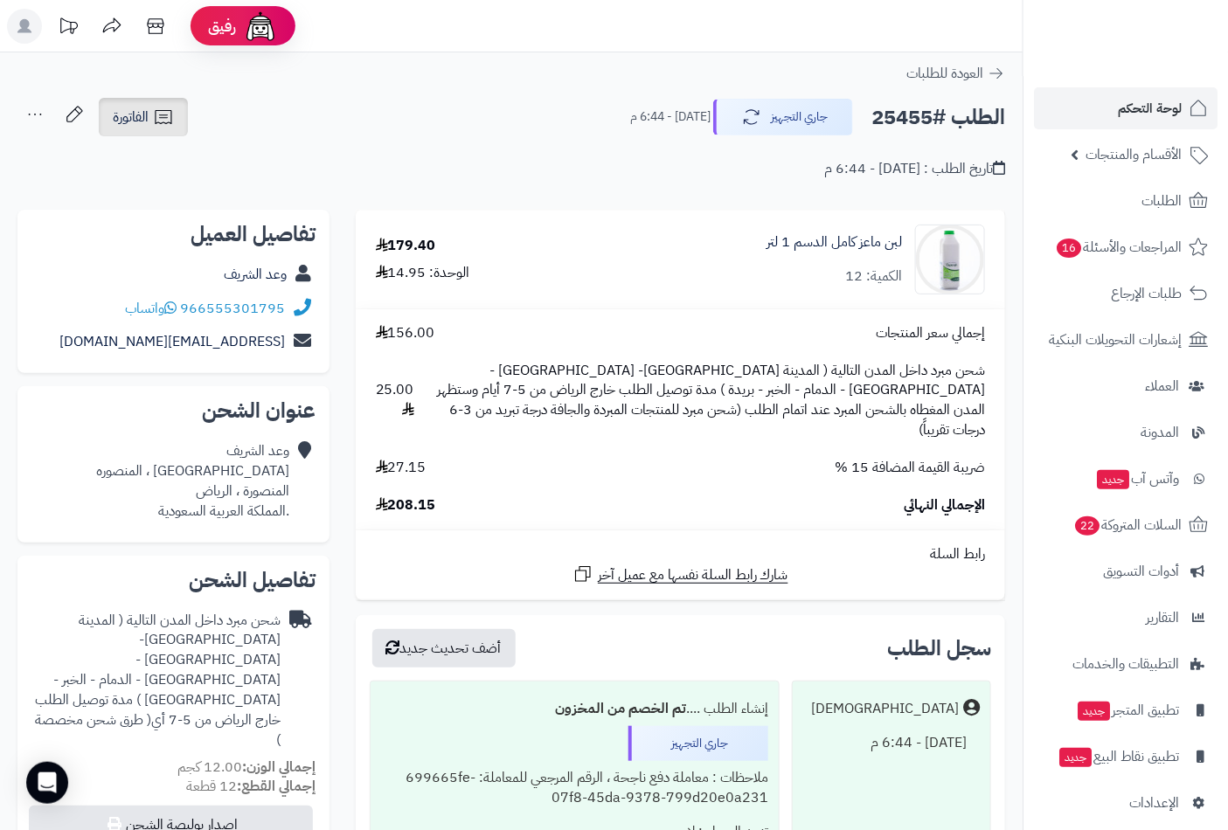
click at [136, 117] on span "الفاتورة" at bounding box center [131, 117] width 36 height 21
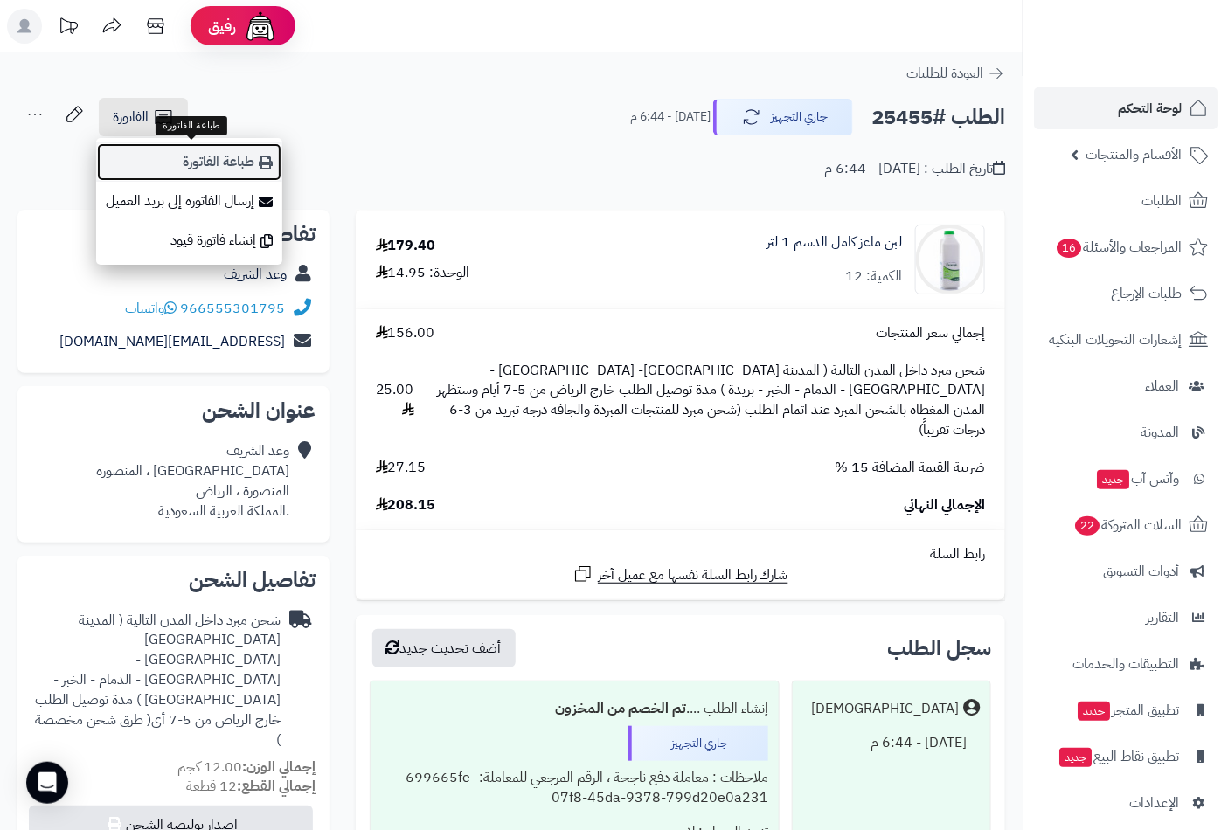
click at [219, 163] on link "طباعة الفاتورة" at bounding box center [189, 161] width 186 height 39
